Goal: Task Accomplishment & Management: Use online tool/utility

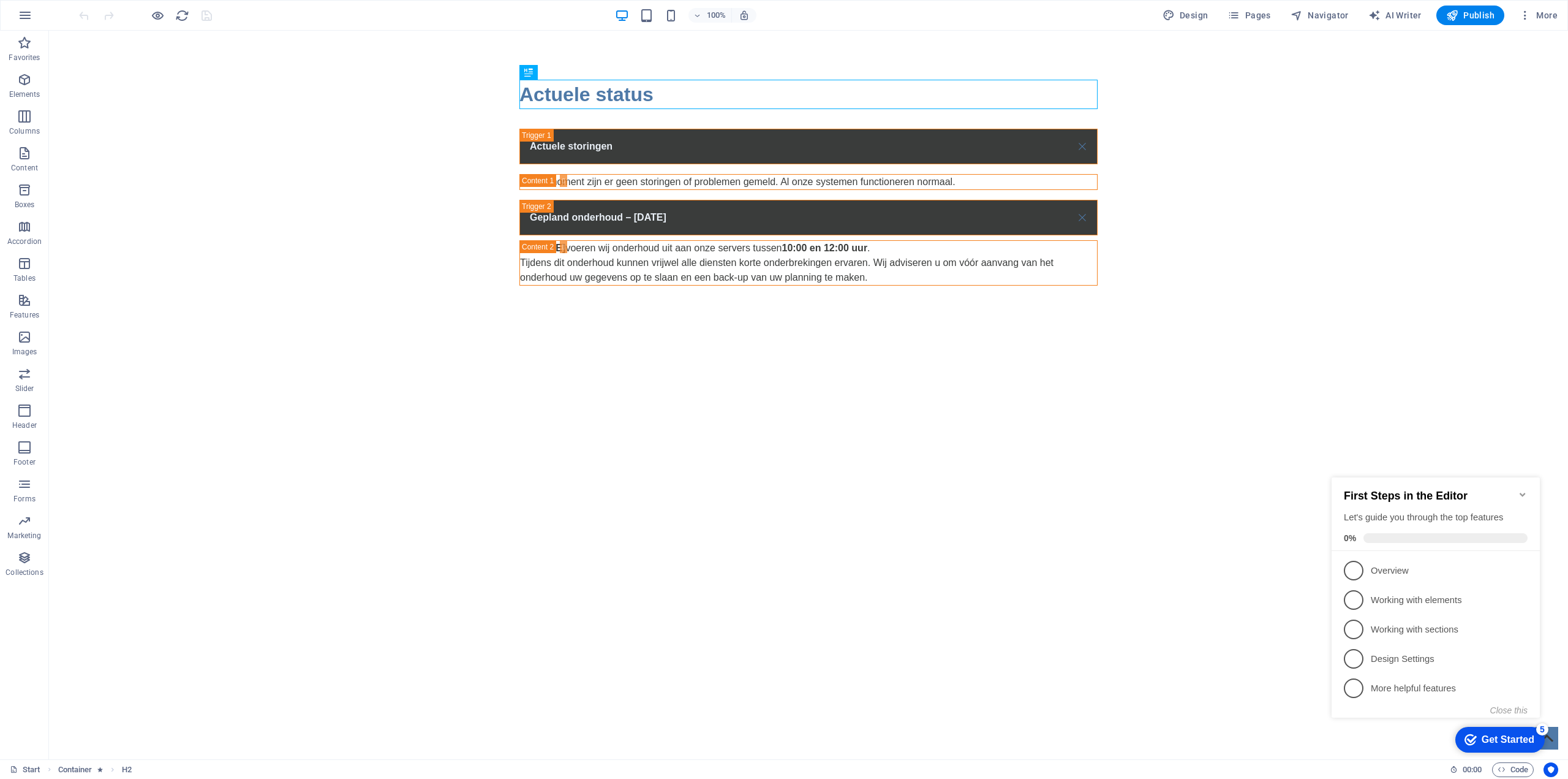
click at [1515, 482] on div "First Steps in the Editor Let's guide you through the top features 0%" at bounding box center [1435, 514] width 208 height 74
click at [1525, 490] on icon "Minimize checklist" at bounding box center [1522, 495] width 10 height 10
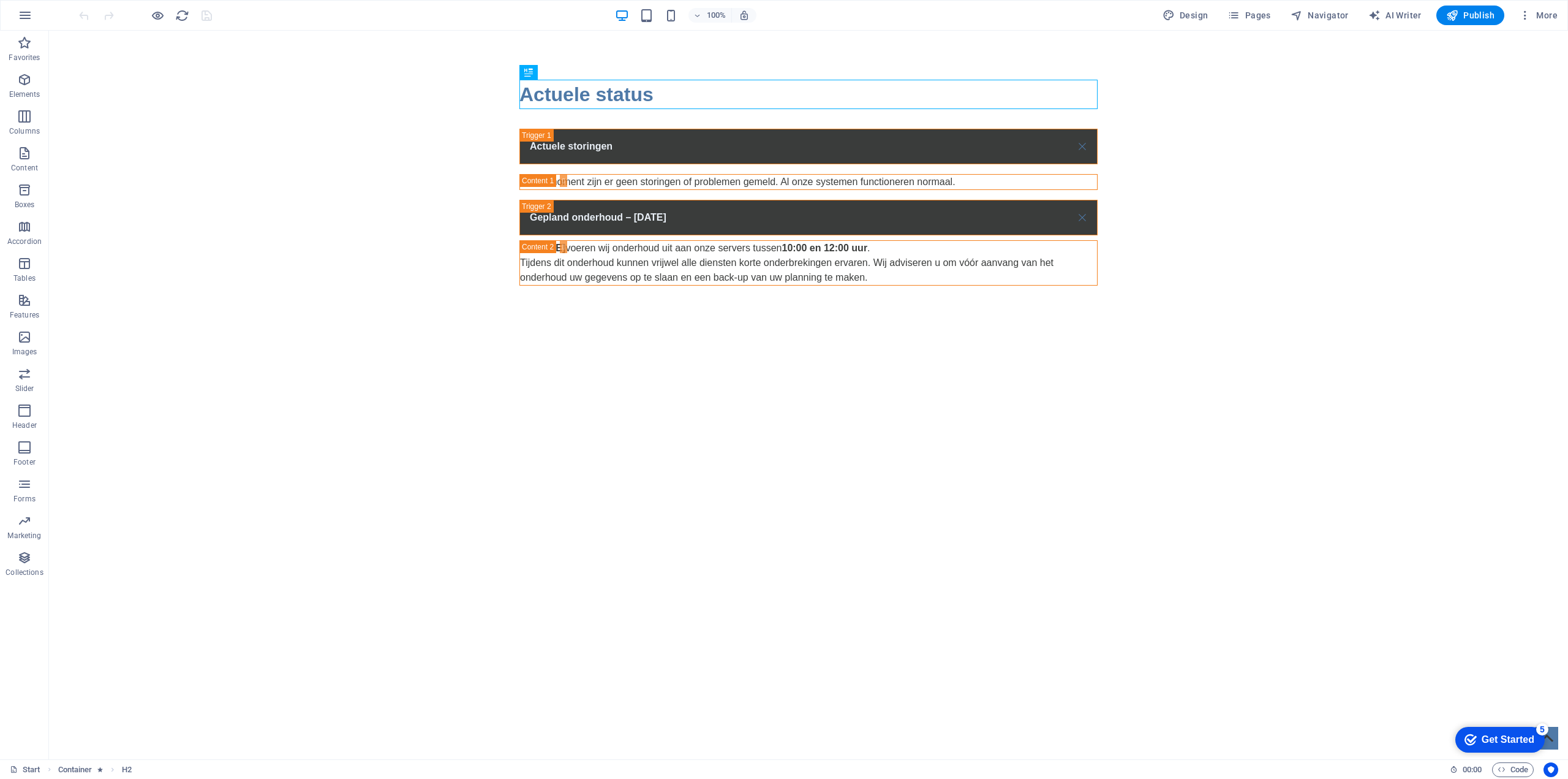
click at [1457, 334] on html "Skip to main content Actuele status Actuele storingen Op dit moment zijn er gee…" at bounding box center [808, 182] width 1519 height 304
click at [911, 209] on div "Gepland onderhoud – [DATE]" at bounding box center [808, 217] width 578 height 35
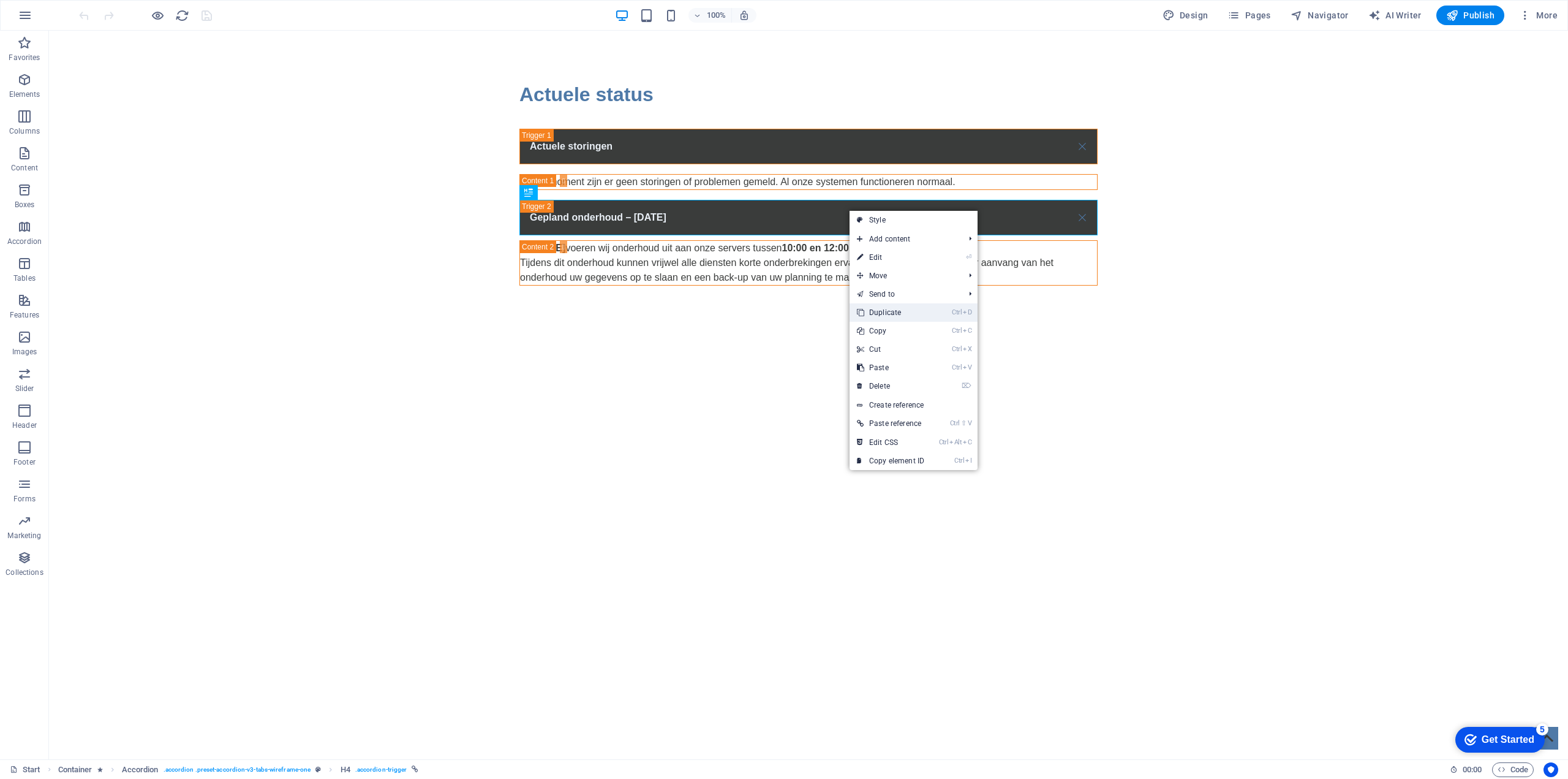
click at [888, 310] on link "Ctrl D Duplicate" at bounding box center [890, 312] width 82 height 18
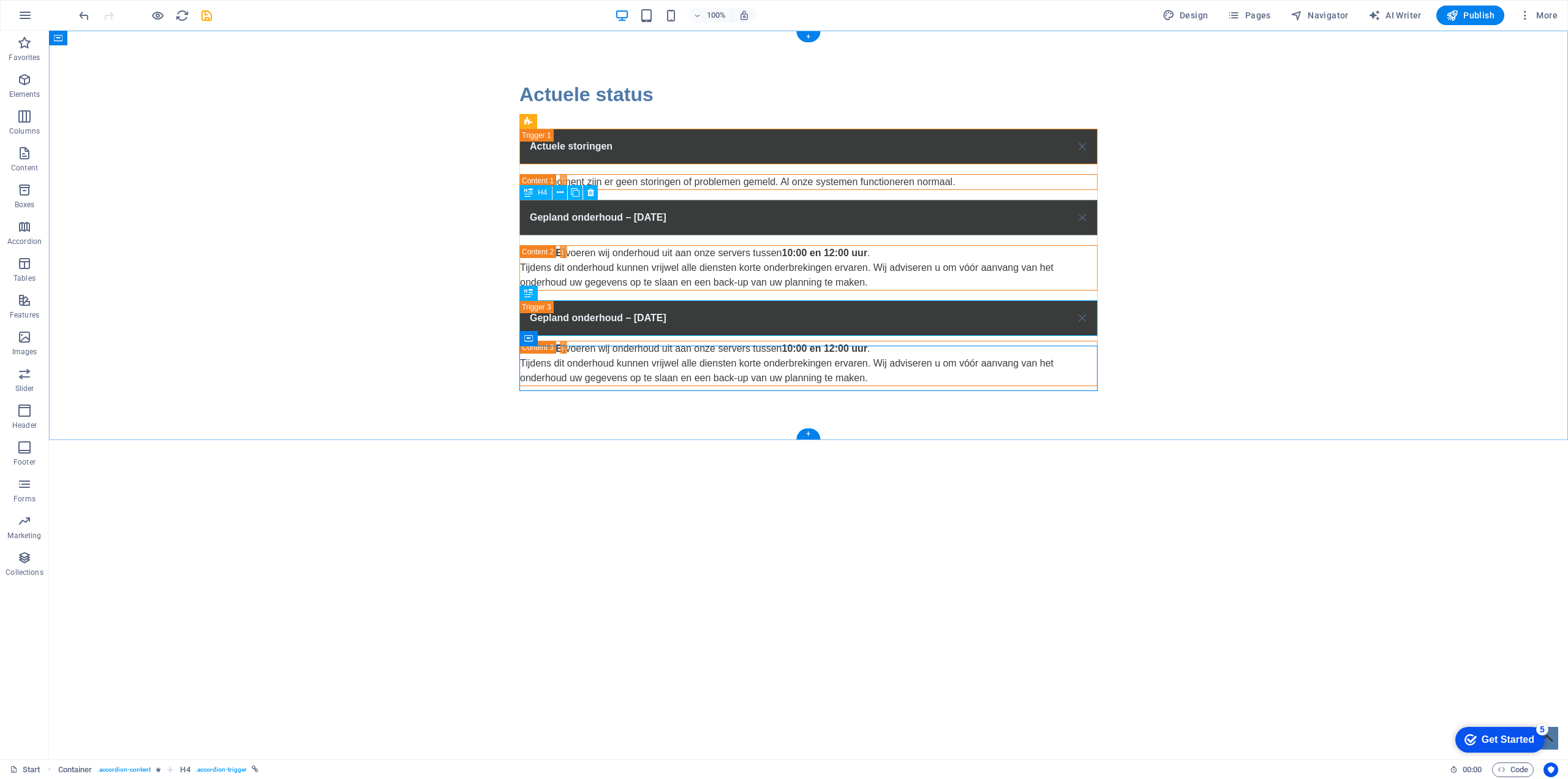
click at [633, 215] on div "Gepland onderhoud – [DATE]" at bounding box center [808, 217] width 578 height 35
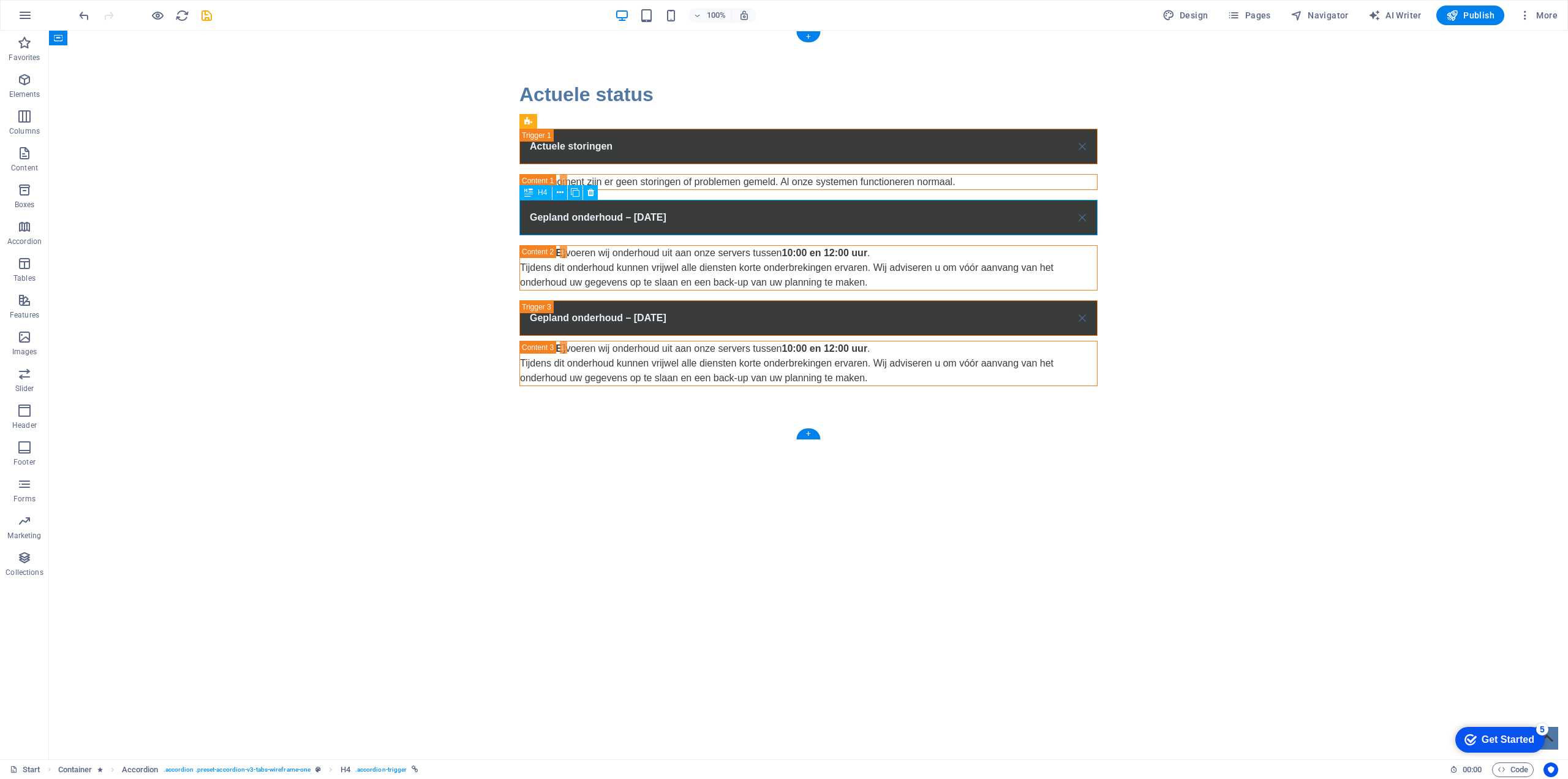
click at [635, 215] on div "Gepland onderhoud – [DATE]" at bounding box center [808, 217] width 578 height 35
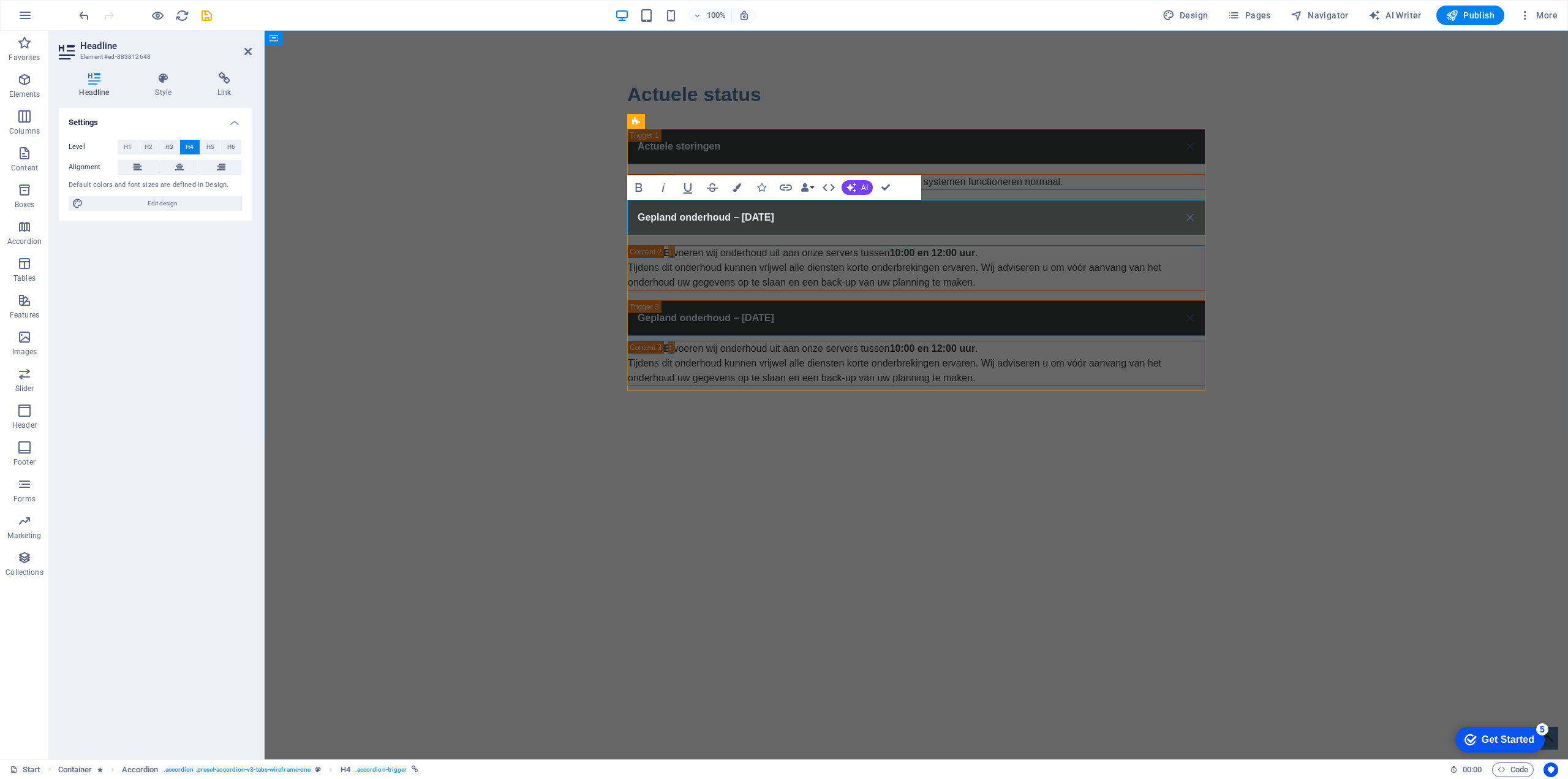
click at [740, 223] on span "Gepland onderhoud – [DATE]" at bounding box center [706, 217] width 137 height 11
drag, startPoint x: 735, startPoint y: 218, endPoint x: 930, endPoint y: 222, distance: 195.0
click at [930, 222] on link "Gepland onderhoud – [DATE]" at bounding box center [916, 218] width 577 height 34
click at [805, 268] on div "Op [DATE] voeren wij onderhoud uit aan onze servers tussen 10:00 en 12:00 uur .…" at bounding box center [916, 268] width 577 height 44
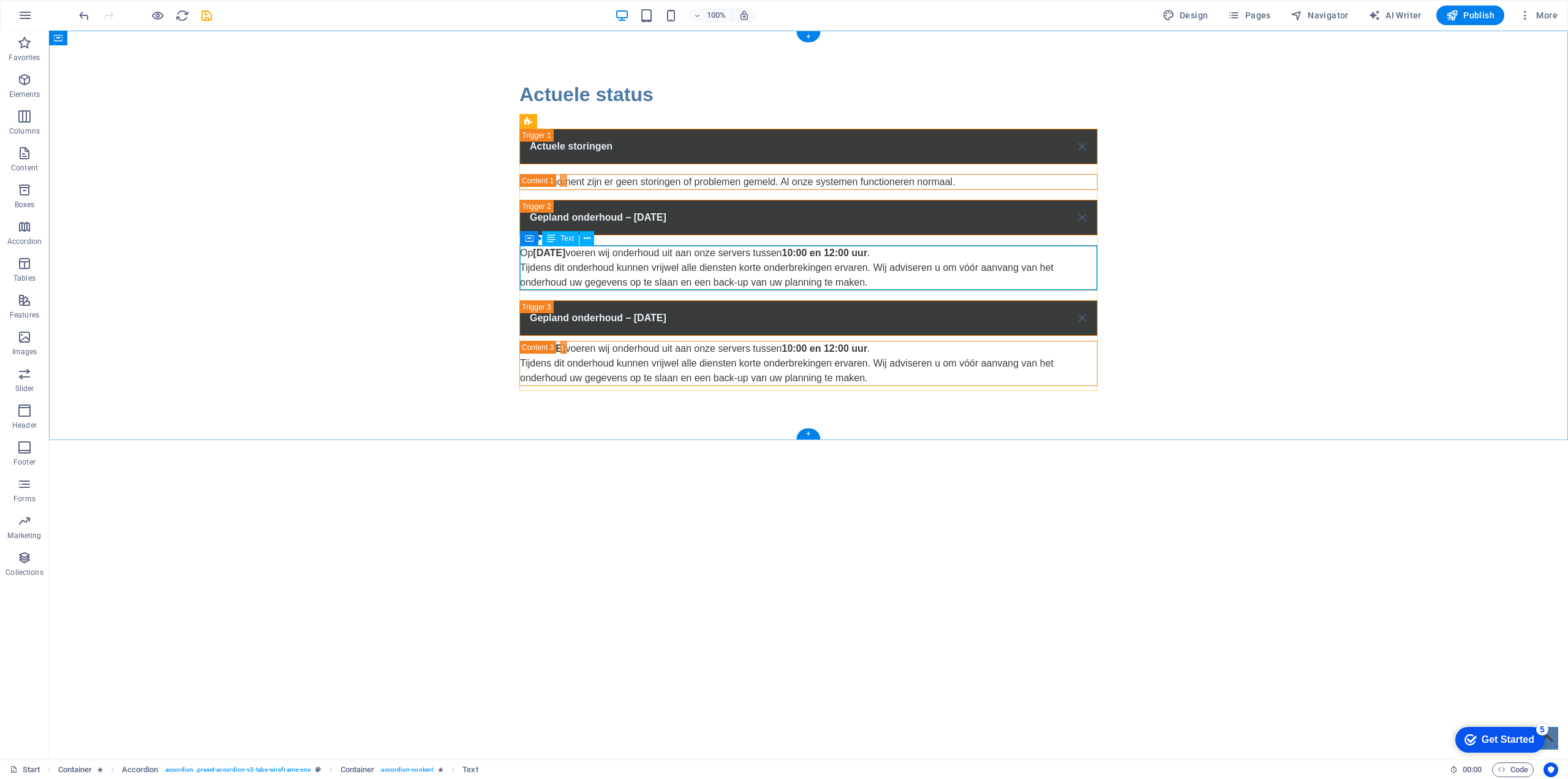
click at [622, 252] on div "Op [DATE] voeren wij onderhoud uit aan onze servers tussen 10:00 en 12:00 uur .…" at bounding box center [808, 268] width 577 height 44
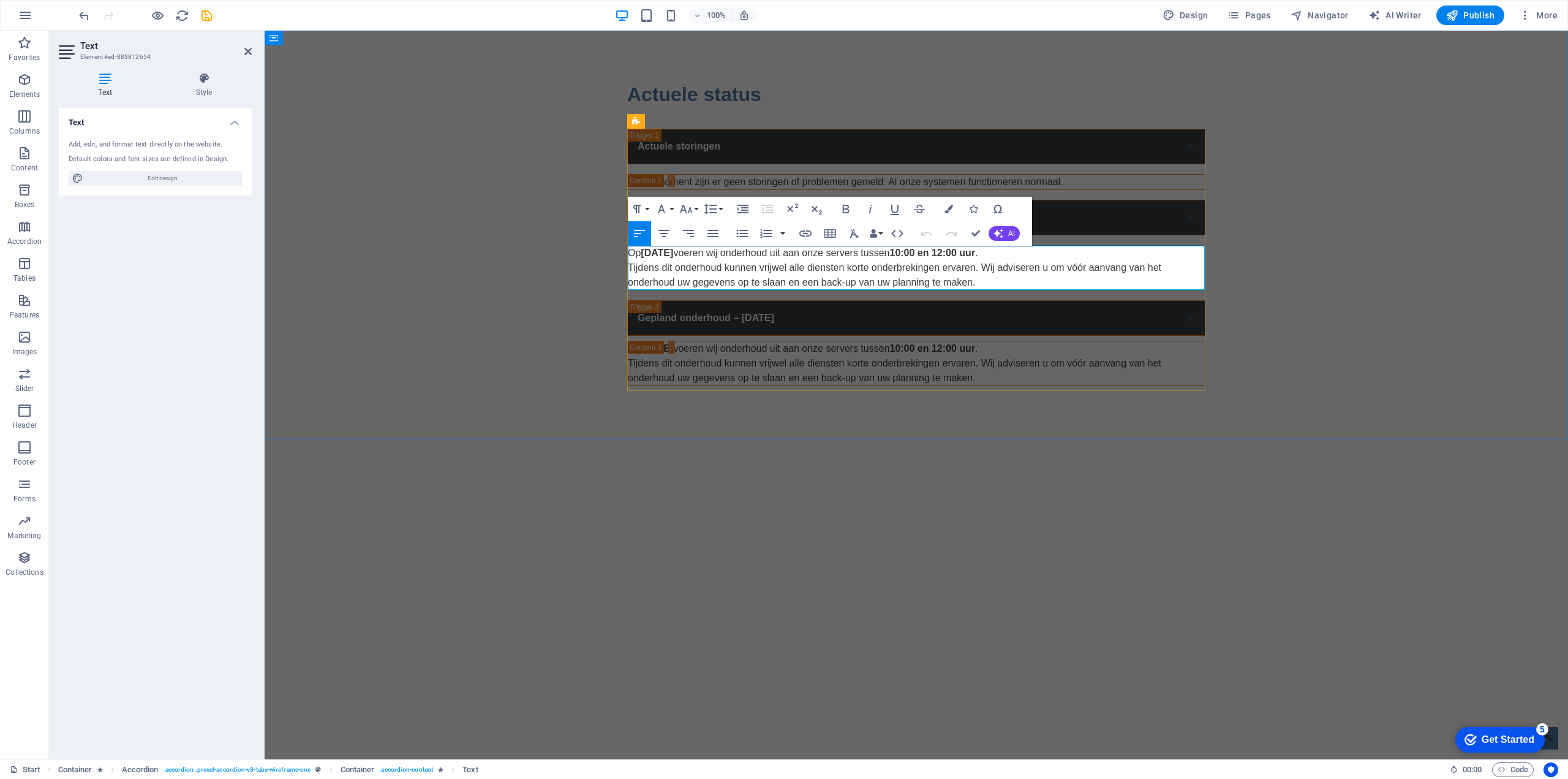
click at [660, 263] on p "Op [DATE] voeren wij onderhoud uit aan onze servers tussen 10:00 en 12:00 uur .…" at bounding box center [916, 268] width 577 height 44
drag, startPoint x: 643, startPoint y: 253, endPoint x: 746, endPoint y: 252, distance: 103.0
click at [673, 252] on strong "[DATE]" at bounding box center [657, 252] width 33 height 11
drag, startPoint x: 641, startPoint y: 252, endPoint x: 745, endPoint y: 251, distance: 104.0
click at [745, 251] on p "Op [DATE] voeren wij onderhoud uit aan onze servers tussen 10:00 en 12:00 uur .…" at bounding box center [916, 268] width 577 height 44
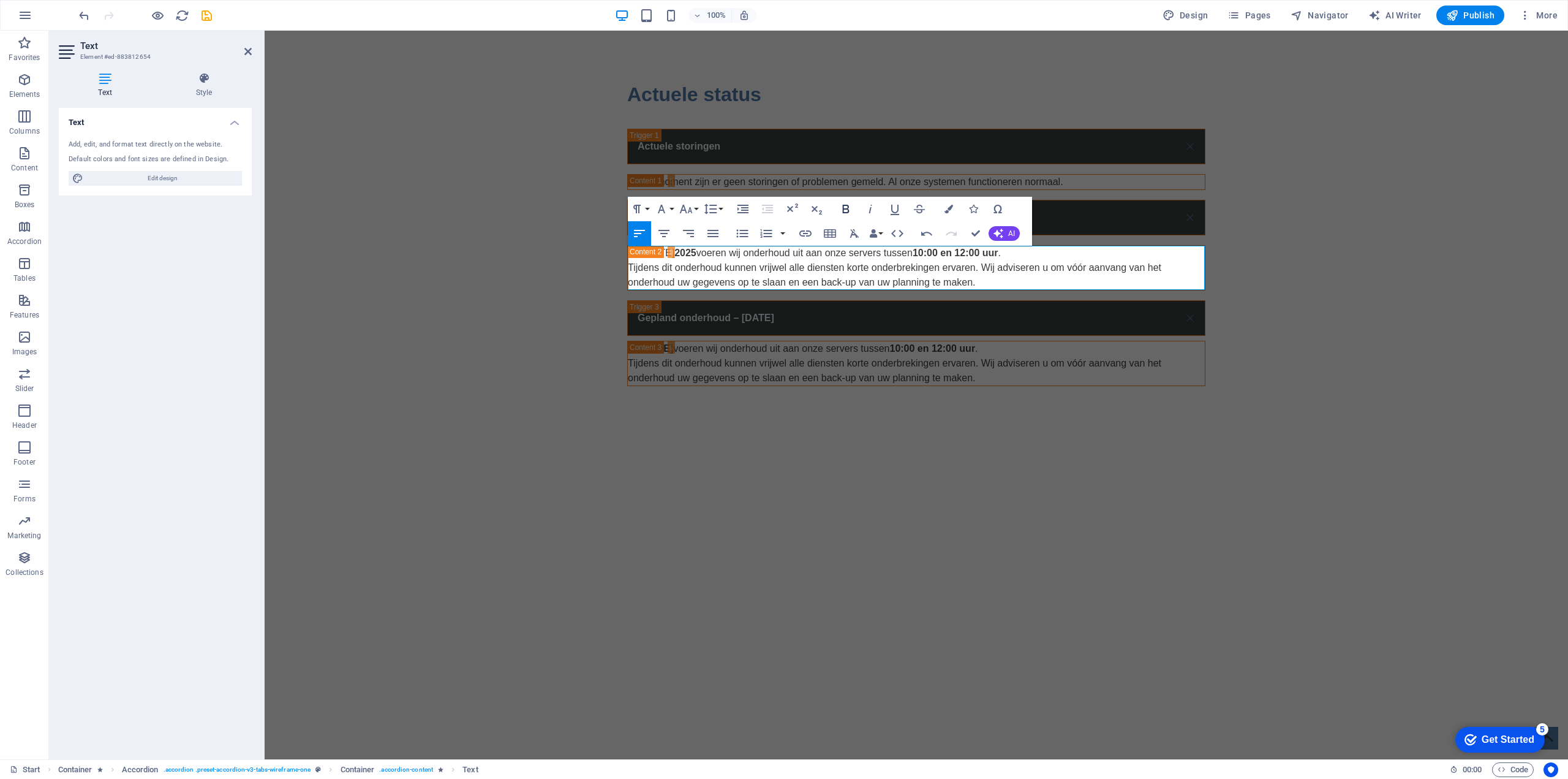
click at [840, 205] on icon "button" at bounding box center [846, 209] width 15 height 15
click at [781, 269] on p "Op [DATE] voeren wij onderhoud uit aan onze servers tussen 10:00 en 12:00 uur .…" at bounding box center [916, 268] width 577 height 44
click at [897, 254] on p "Op [DATE] voeren wij onderhoud uit aan onze servers tussen 10:00 en 12:00 uur .…" at bounding box center [916, 268] width 577 height 44
drag, startPoint x: 897, startPoint y: 254, endPoint x: 919, endPoint y: 253, distance: 22.0
click at [919, 253] on p "Op [DATE] voeren wij onderhoud uit aan onze servers tussen 10:00 en 12:00 uur .…" at bounding box center [916, 268] width 577 height 44
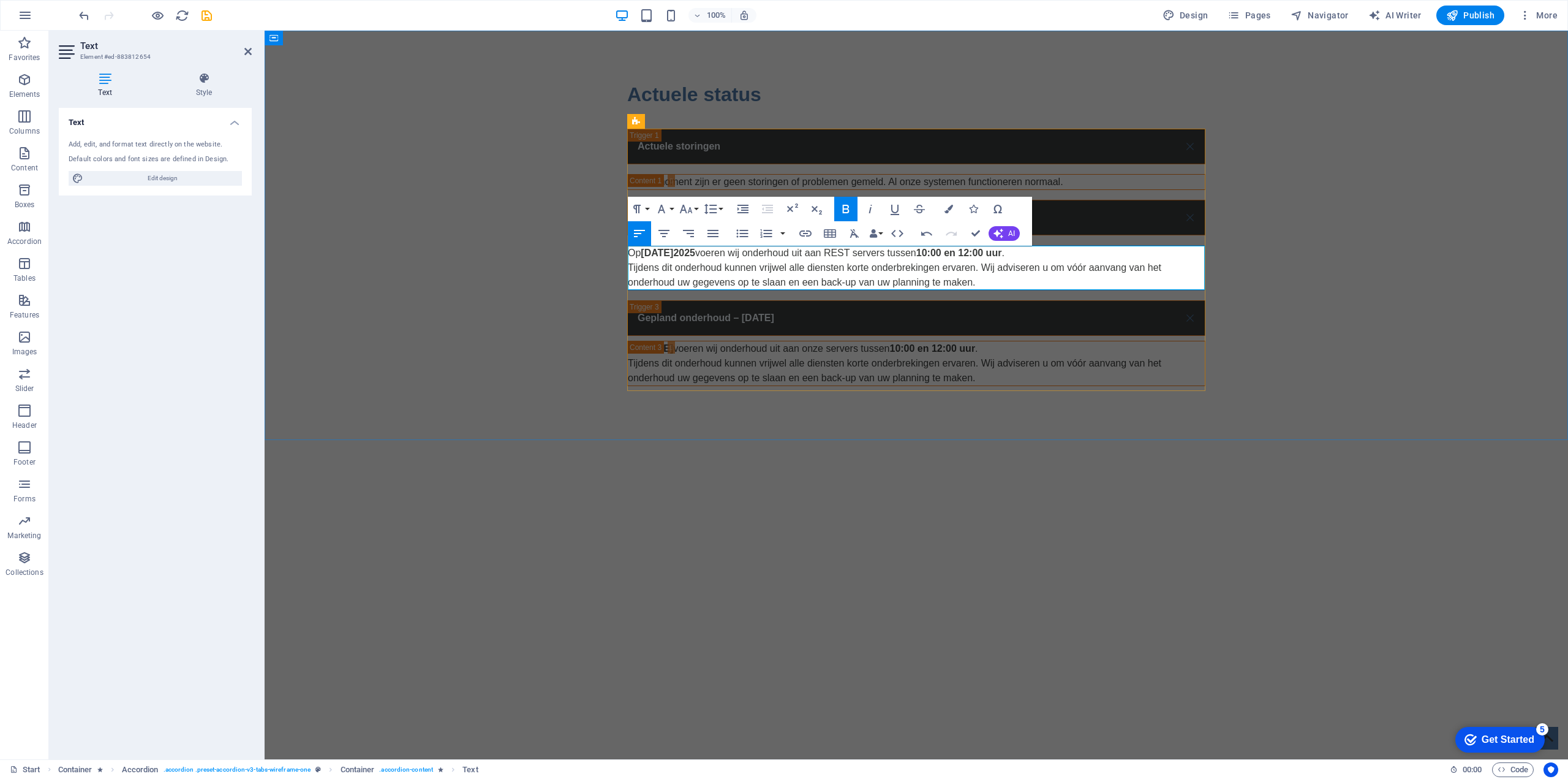
click at [749, 269] on p "Op [DATE] voeren wij onderhoud uit aan REST servers tussen 10:00 en 12:00 uur .…" at bounding box center [916, 268] width 577 height 44
drag, startPoint x: 761, startPoint y: 269, endPoint x: 809, endPoint y: 268, distance: 48.0
click at [809, 268] on p "Op [DATE] voeren wij onderhoud uit aan REST servers tussen 10:00 en 12:00 uur .…" at bounding box center [916, 268] width 577 height 44
drag, startPoint x: 954, startPoint y: 266, endPoint x: 970, endPoint y: 279, distance: 20.6
click at [970, 279] on p "Op [DATE] voeren wij onderhoud uit aan REST servers tussen 10:00 en 12:00 uur .…" at bounding box center [916, 268] width 577 height 44
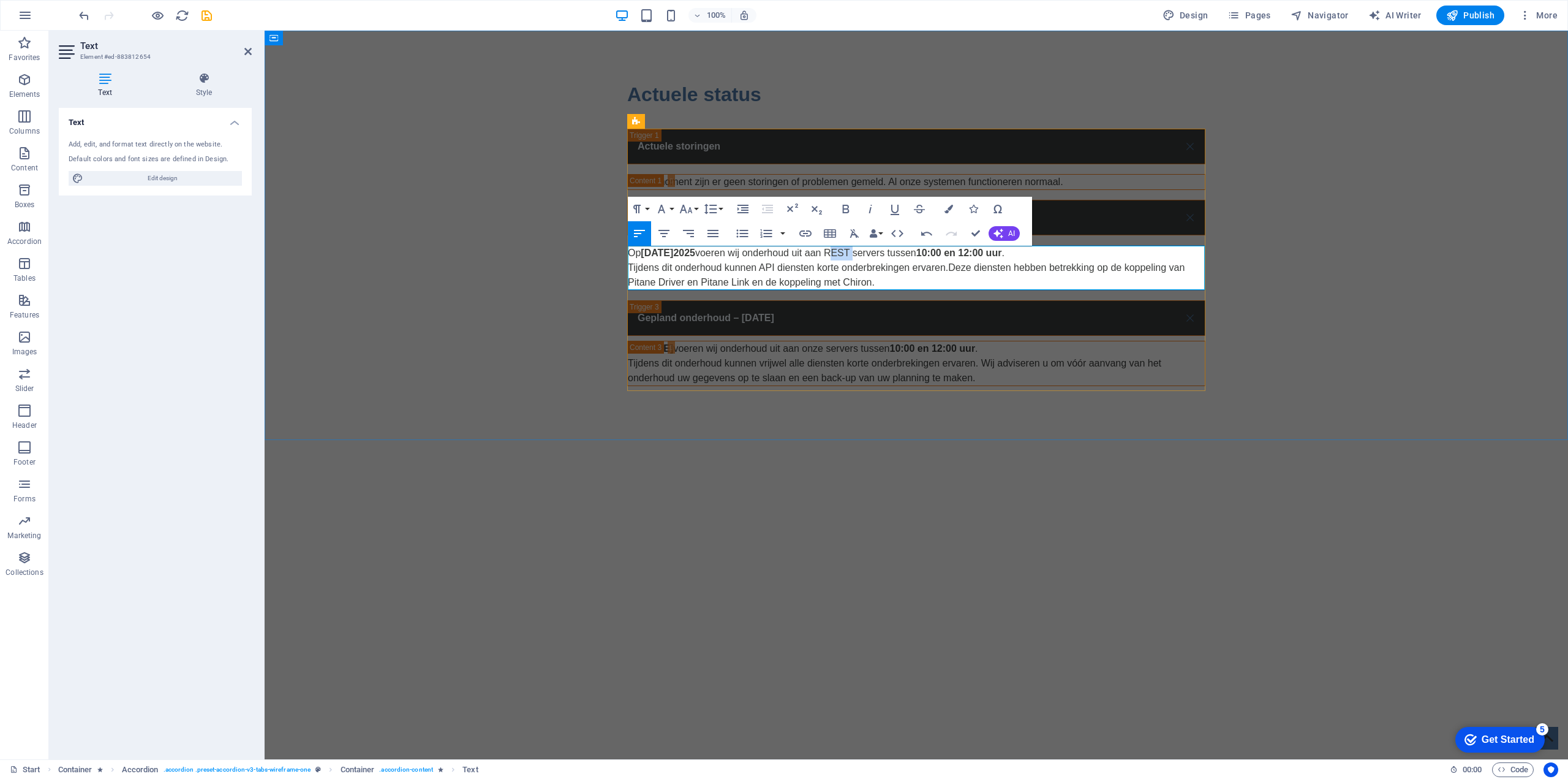
drag, startPoint x: 900, startPoint y: 254, endPoint x: 920, endPoint y: 256, distance: 20.1
click at [920, 256] on p "Op [DATE] voeren wij onderhoud uit aan REST servers tussen 10:00 en 12:00 uur .…" at bounding box center [916, 268] width 577 height 44
click at [1049, 269] on p "Op [DATE] voeren wij onderhoud uit aan onze communicatie servers tussen 10:00 e…" at bounding box center [916, 268] width 577 height 44
click at [1126, 435] on html "Skip to main content Actuele status Actuele storingen Op dit moment zijn er gee…" at bounding box center [916, 233] width 1304 height 405
click at [1264, 206] on div "Actuele status Actuele storingen Op dit moment zijn er geen storingen of proble…" at bounding box center [916, 233] width 1304 height 405
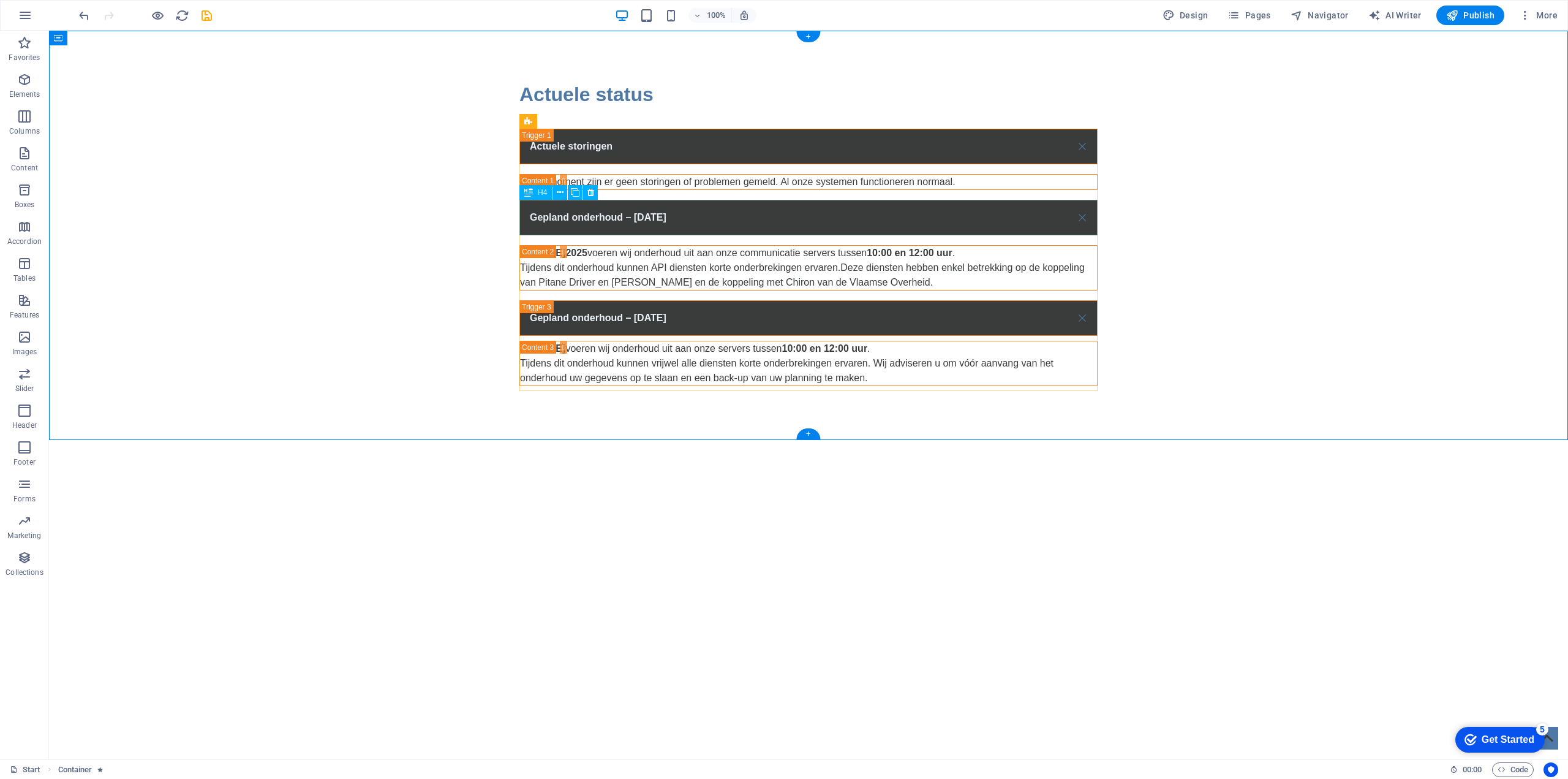
click at [718, 211] on div "Gepland onderhoud – [DATE]" at bounding box center [808, 217] width 578 height 35
click at [716, 215] on div "Gepland onderhoud – [DATE]" at bounding box center [808, 217] width 578 height 35
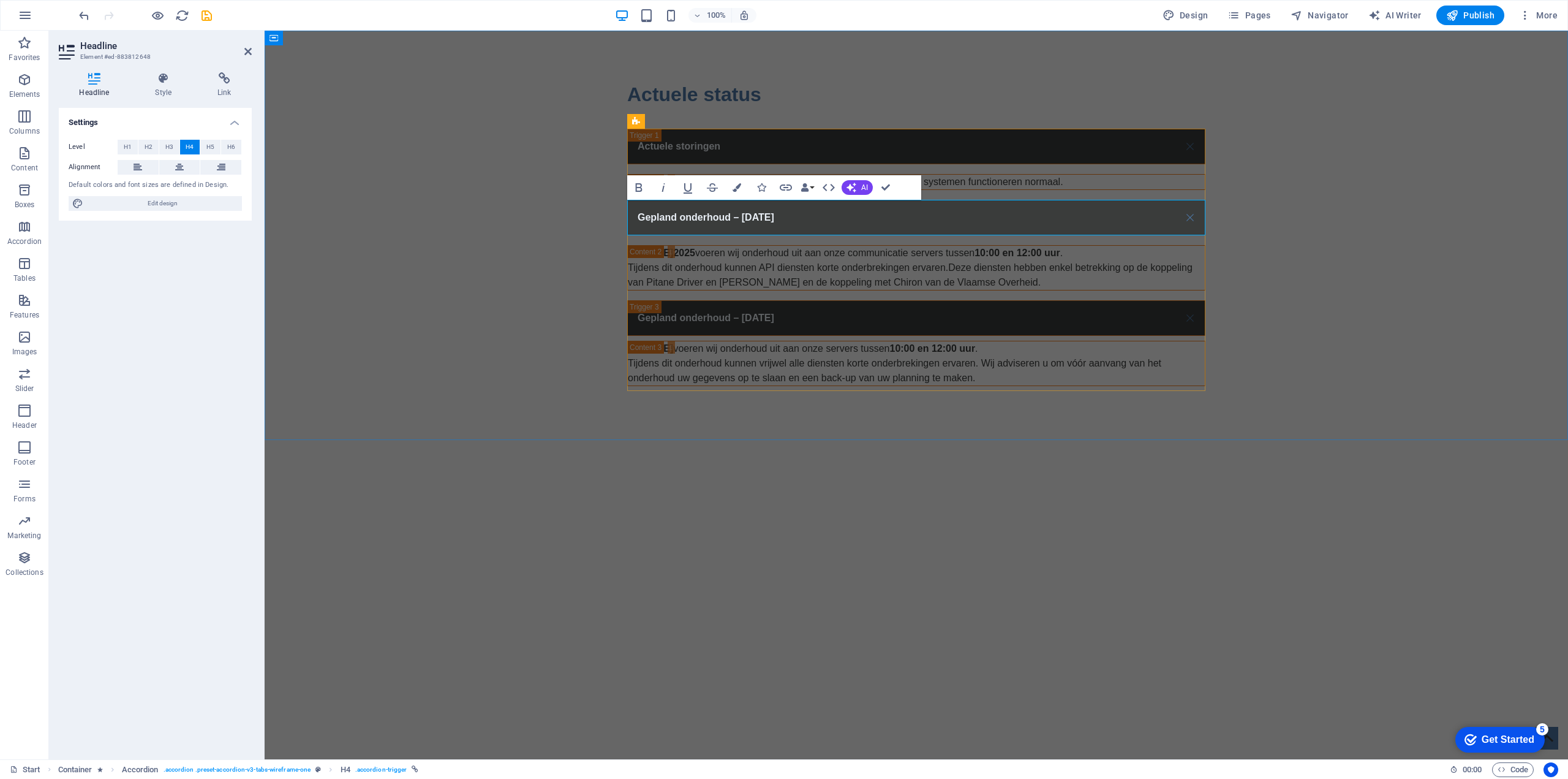
click at [847, 215] on link "Gepland onderhoud – [DATE]" at bounding box center [916, 218] width 577 height 34
click at [1087, 435] on html "Skip to main content Actuele status Actuele storingen Op dit moment zijn er gee…" at bounding box center [916, 233] width 1304 height 405
click at [1022, 66] on div "Actuele status Actuele storingen Op dit moment zijn er geen storingen of proble…" at bounding box center [916, 233] width 1304 height 405
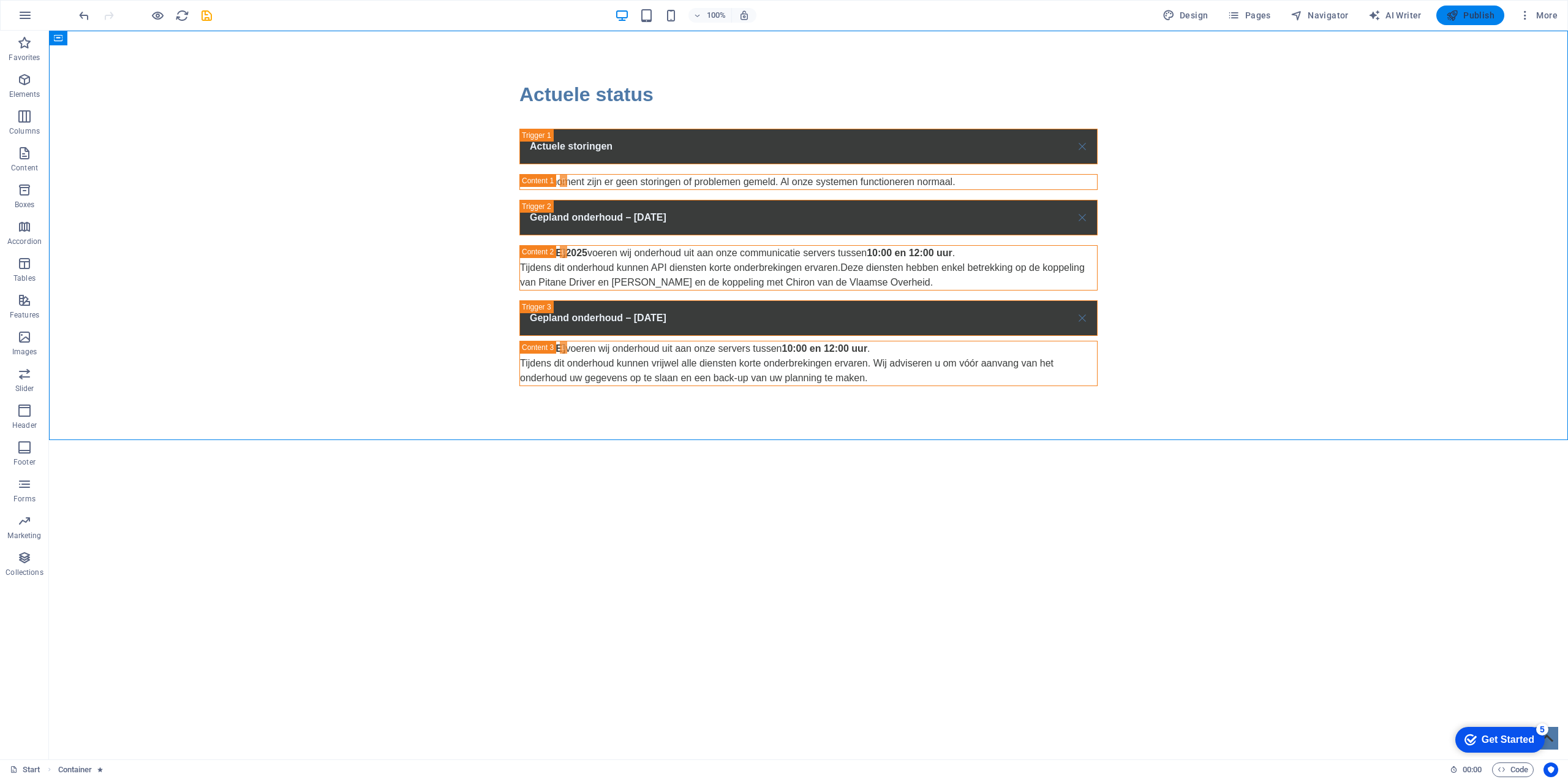
click at [1476, 14] on span "Publish" at bounding box center [1470, 15] width 48 height 12
